Goal: Task Accomplishment & Management: Manage account settings

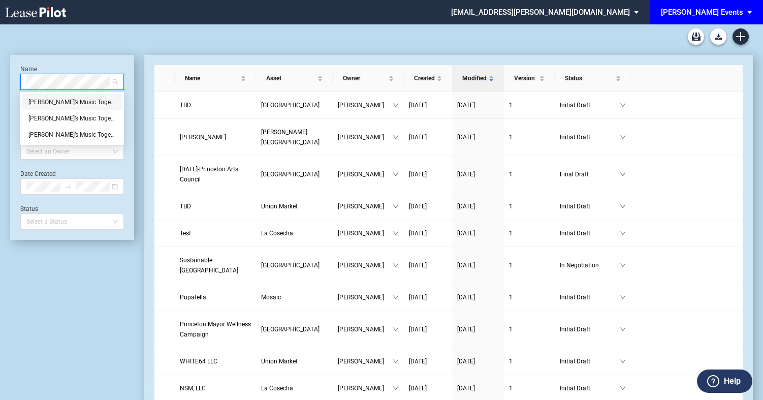
click at [66, 102] on div "Tracie’s Music Together LLC" at bounding box center [71, 102] width 87 height 10
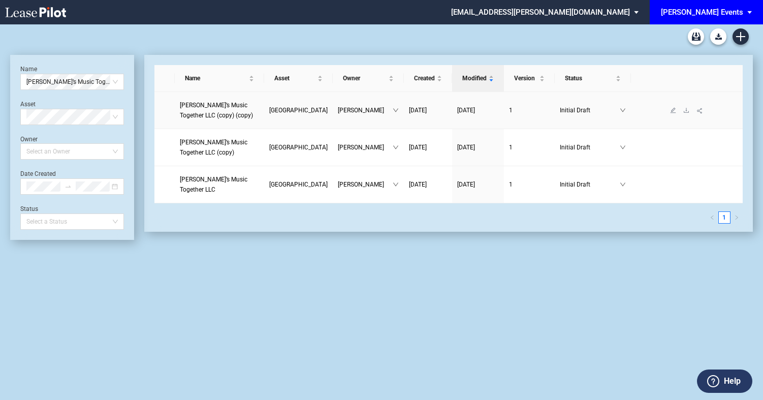
click at [563, 117] on td "Initial Draft" at bounding box center [593, 110] width 76 height 37
click at [557, 100] on td "Initial Draft" at bounding box center [593, 110] width 76 height 37
click at [211, 124] on td "Tracie’s Music Together LLC (copy) (copy)" at bounding box center [219, 110] width 89 height 37
click at [281, 107] on span "[GEOGRAPHIC_DATA]" at bounding box center [298, 110] width 58 height 7
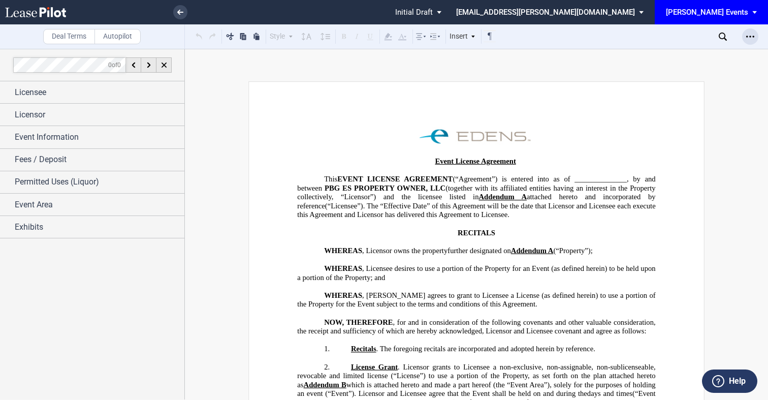
click at [750, 30] on div "Open Lease options menu" at bounding box center [750, 36] width 16 height 16
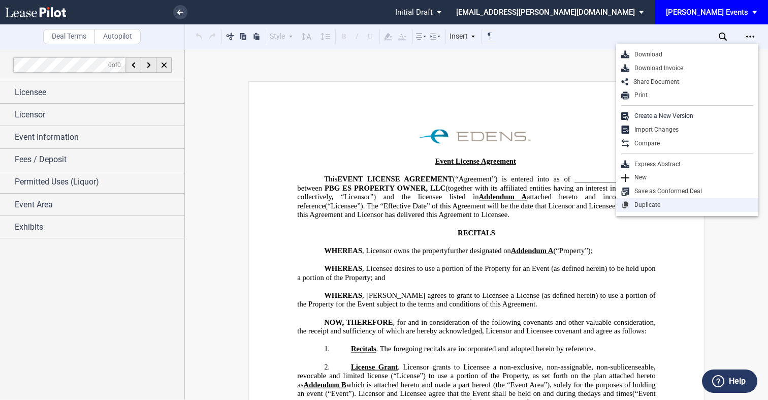
click at [667, 205] on div "Duplicate" at bounding box center [691, 205] width 124 height 9
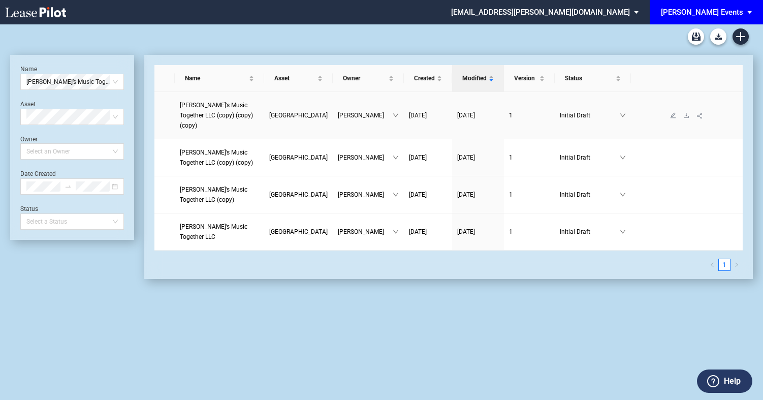
click at [527, 112] on link "1" at bounding box center [529, 115] width 41 height 10
click at [378, 101] on td "Ceci Brown" at bounding box center [368, 115] width 71 height 47
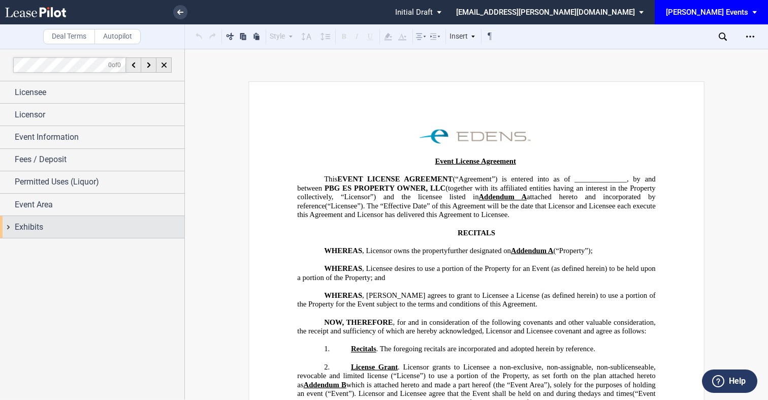
click at [91, 225] on div "Exhibits" at bounding box center [100, 227] width 170 height 12
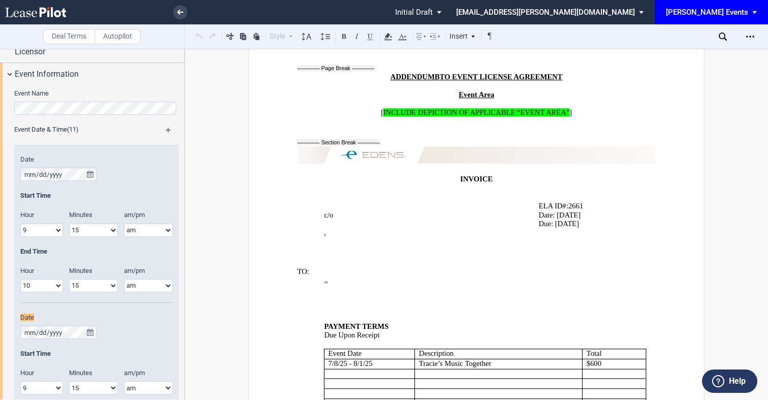
scroll to position [156, 0]
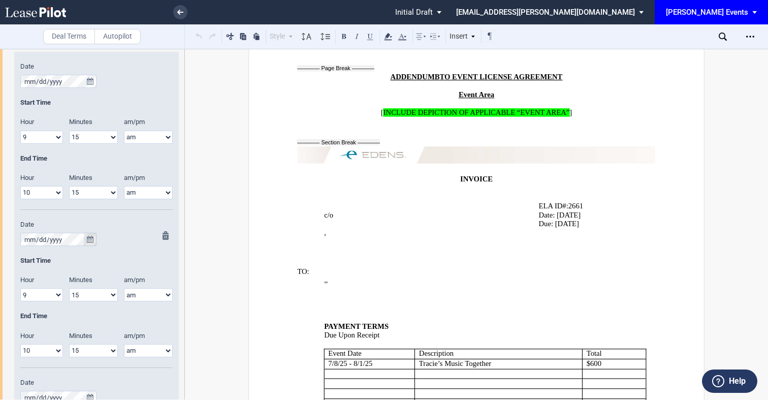
click at [88, 240] on icon "true" at bounding box center [90, 239] width 7 height 7
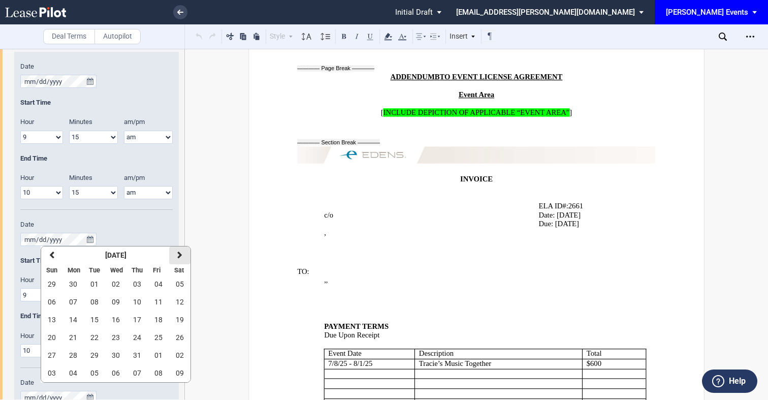
click at [181, 255] on icon "button" at bounding box center [179, 255] width 5 height 8
click at [142, 355] on button "28" at bounding box center [136, 355] width 21 height 18
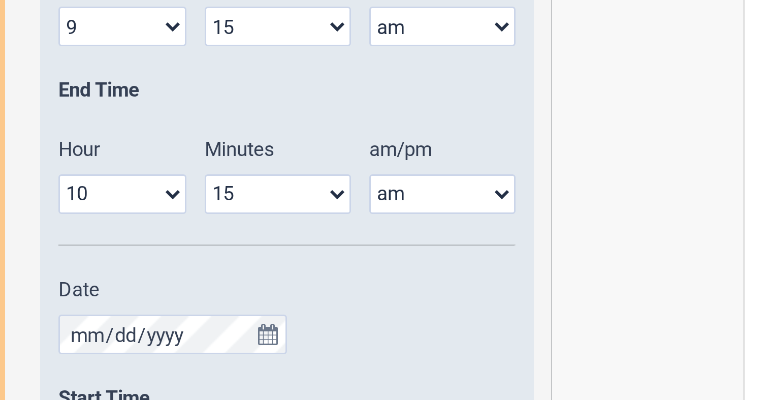
scroll to position [346, 0]
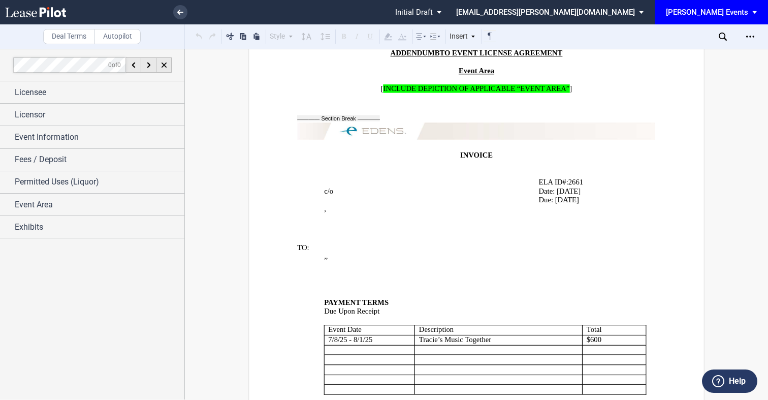
scroll to position [2300, 0]
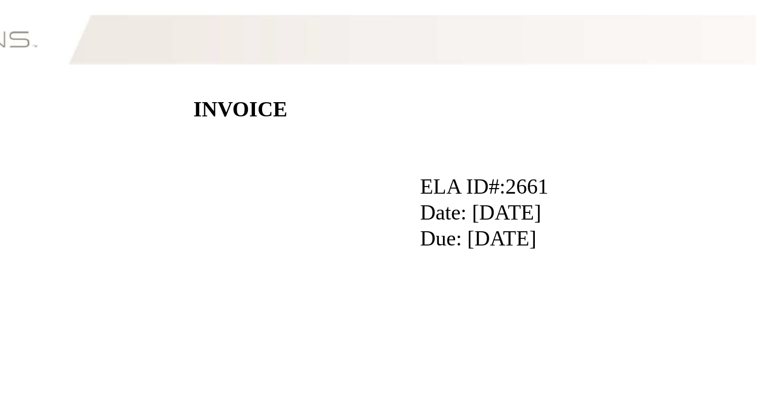
click at [612, 127] on p "ELA ID#: 2661 ﻿ ﻿" at bounding box center [592, 131] width 107 height 9
click at [615, 127] on p "ELA ID#: 2661 ﻿ ﻿" at bounding box center [592, 131] width 107 height 9
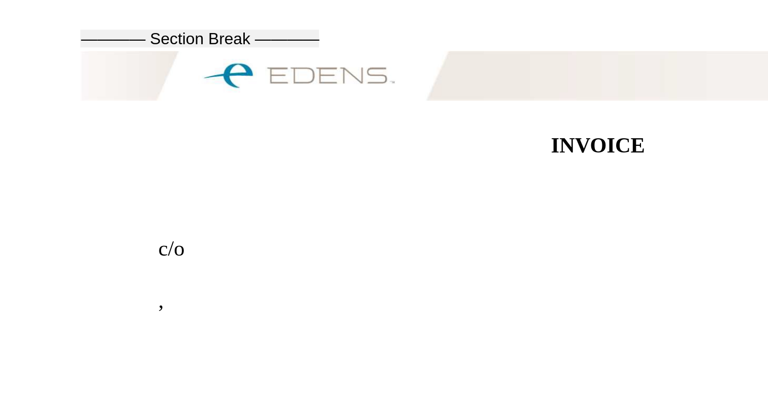
scroll to position [2193, 0]
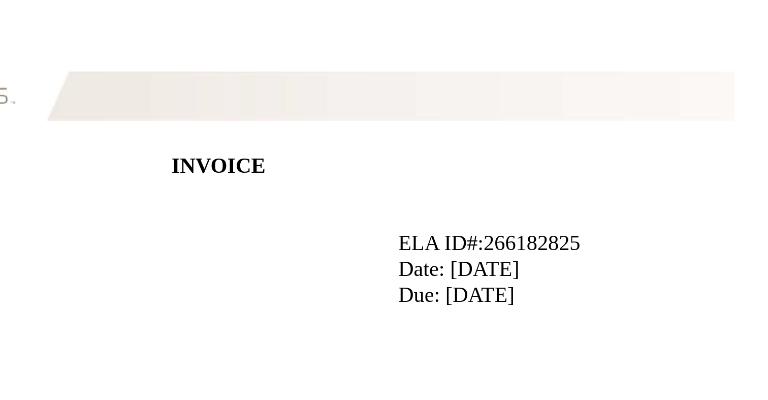
click at [557, 244] on span "Date: [DATE]" at bounding box center [560, 248] width 42 height 9
click at [555, 252] on span "Due: [DATE]" at bounding box center [559, 256] width 40 height 9
click at [576, 270] on p "﻿" at bounding box center [592, 274] width 107 height 9
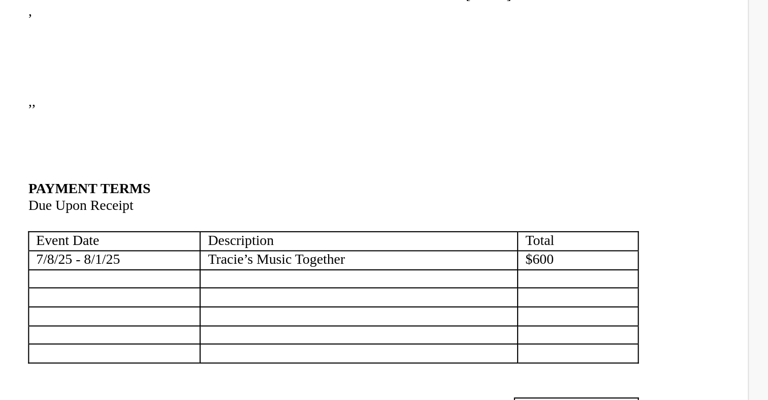
scroll to position [2345, 0]
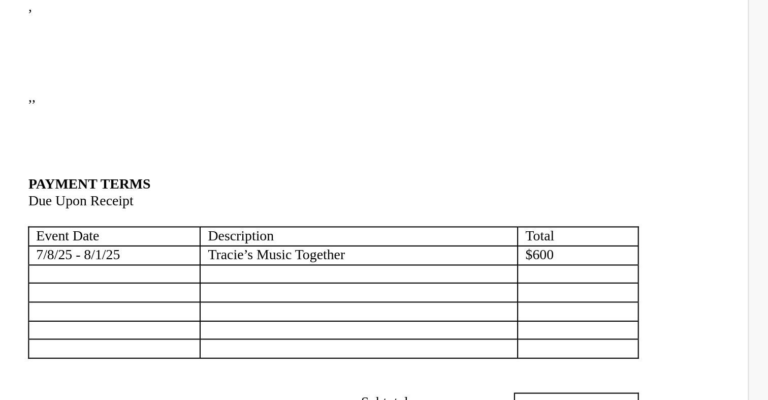
click at [329, 240] on span "﻿[DATE] - [DATE]" at bounding box center [350, 244] width 44 height 9
click at [359, 240] on span "﻿[DATE] - [DATE]" at bounding box center [352, 244] width 48 height 9
click at [367, 240] on span "﻿[DATE] - [DATE]" at bounding box center [353, 244] width 51 height 9
click at [589, 240] on span "﻿$600" at bounding box center [594, 244] width 15 height 9
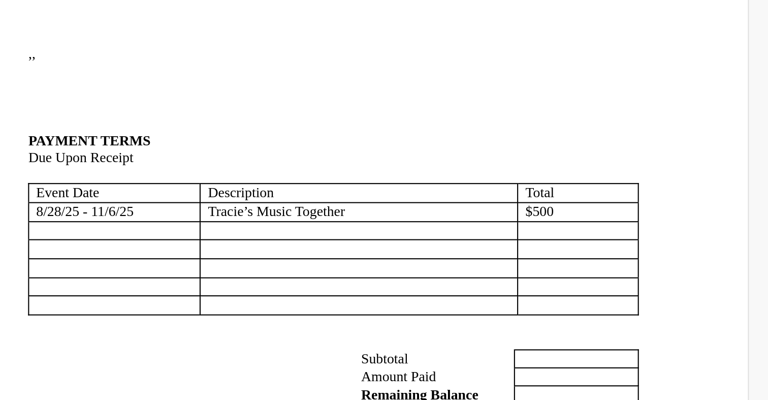
scroll to position [2376, 0]
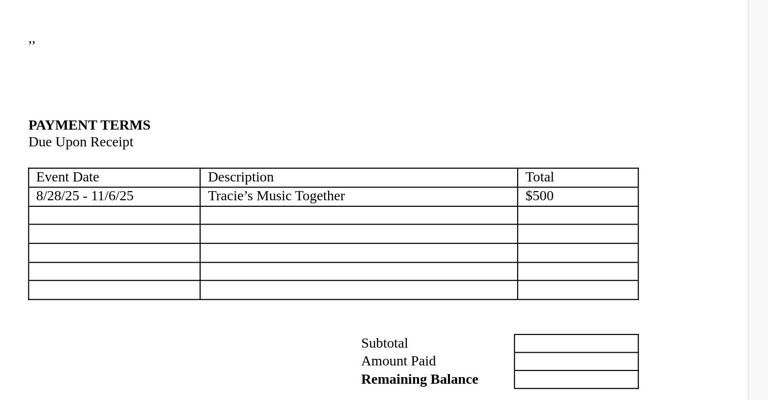
click at [592, 287] on p "﻿" at bounding box center [613, 291] width 57 height 9
click at [626, 324] on p "﻿" at bounding box center [476, 328] width 358 height 9
click at [619, 209] on p "﻿$500" at bounding box center [614, 213] width 55 height 9
click at [609, 209] on p "﻿$500" at bounding box center [614, 213] width 55 height 9
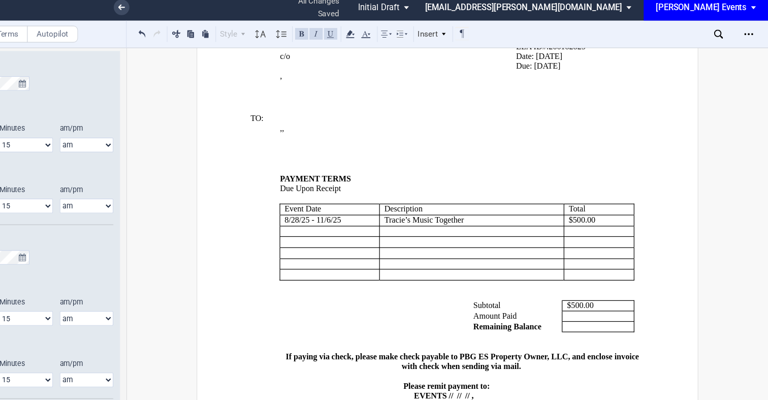
scroll to position [2388, 0]
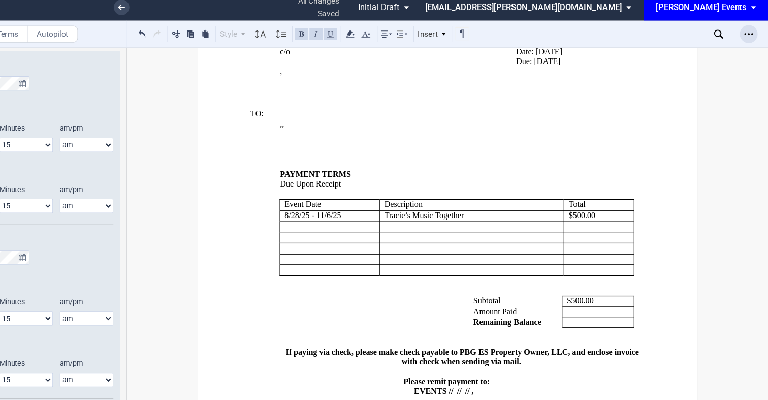
click at [749, 37] on icon "Open Lease options menu" at bounding box center [750, 37] width 8 height 8
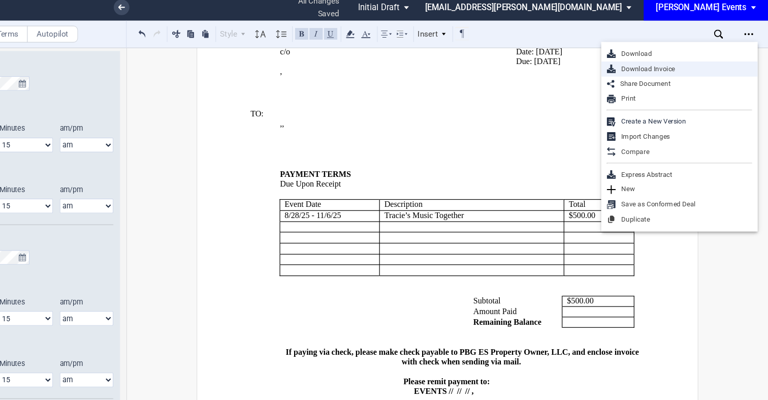
click at [649, 72] on div "Download Invoice" at bounding box center [691, 68] width 124 height 9
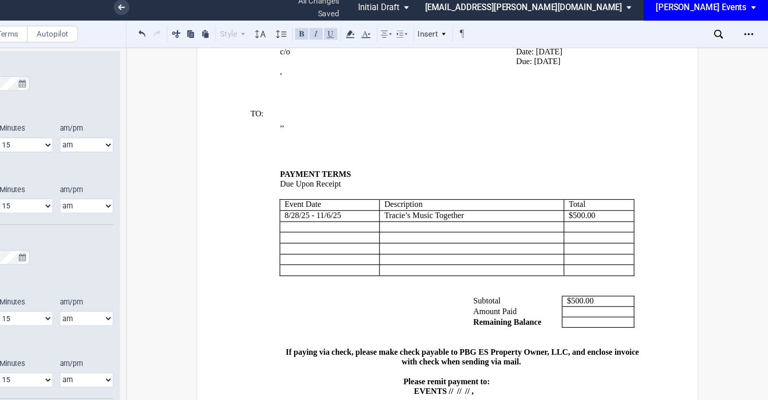
click at [611, 23] on li "[EMAIL_ADDRESS][PERSON_NAME][DOMAIN_NAME] Change Password 2-Factor Authenticati…" at bounding box center [554, 12] width 202 height 24
